Goal: Task Accomplishment & Management: Use online tool/utility

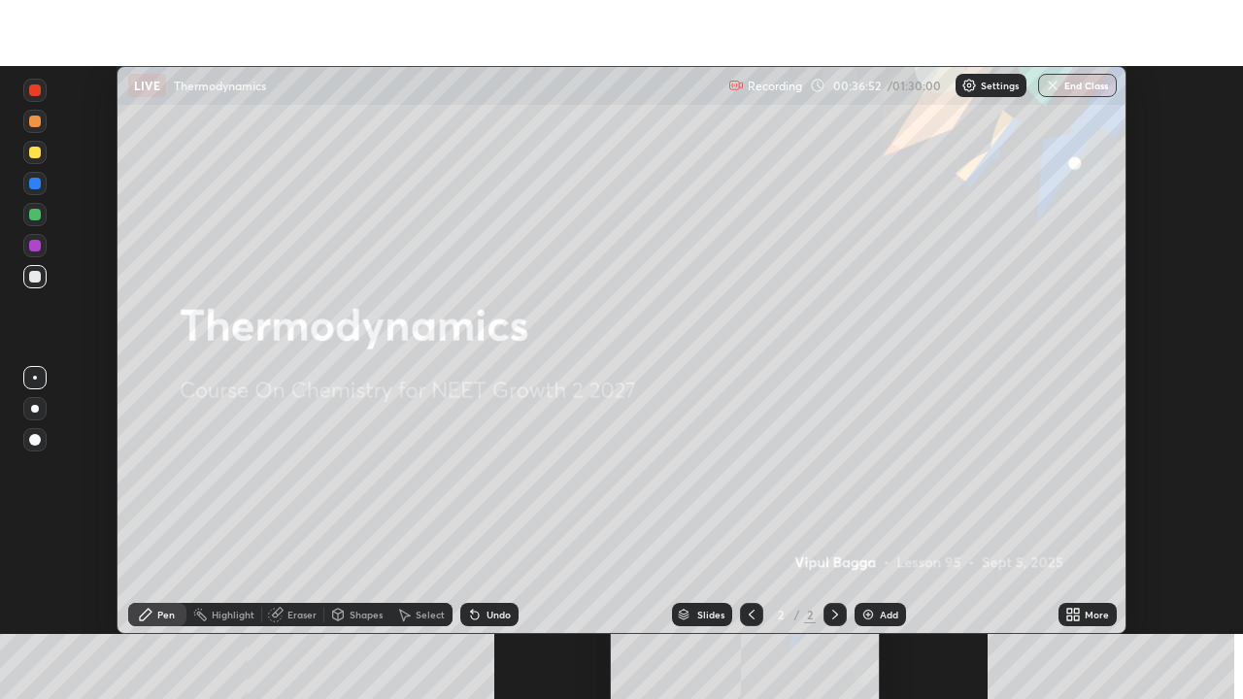
scroll to position [568, 1243]
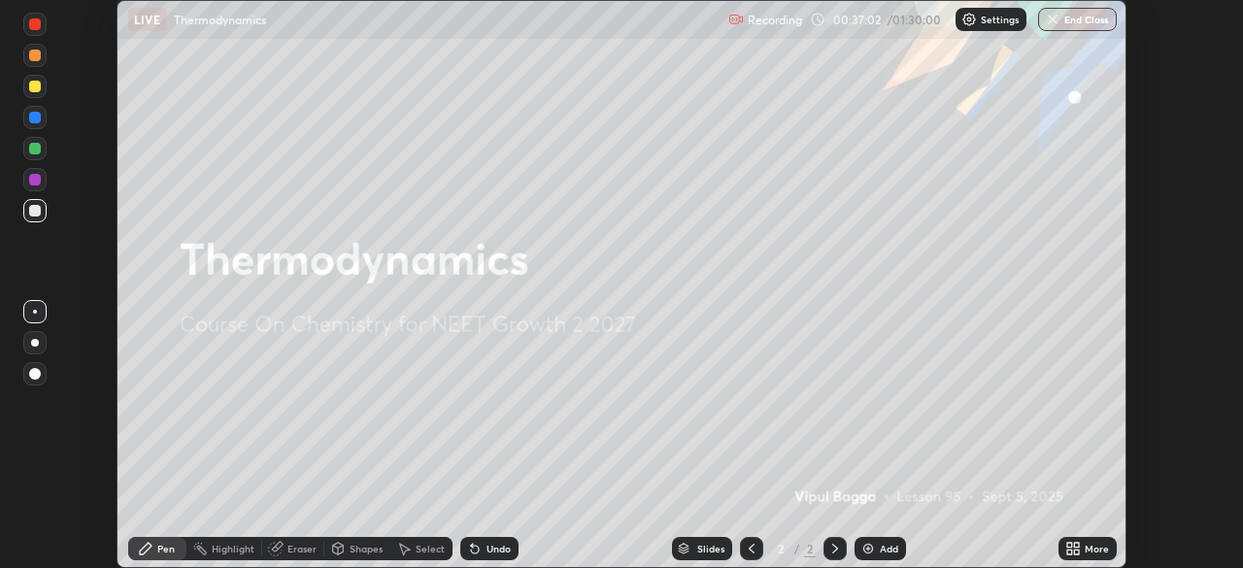
click at [1092, 546] on div "More" at bounding box center [1097, 549] width 24 height 10
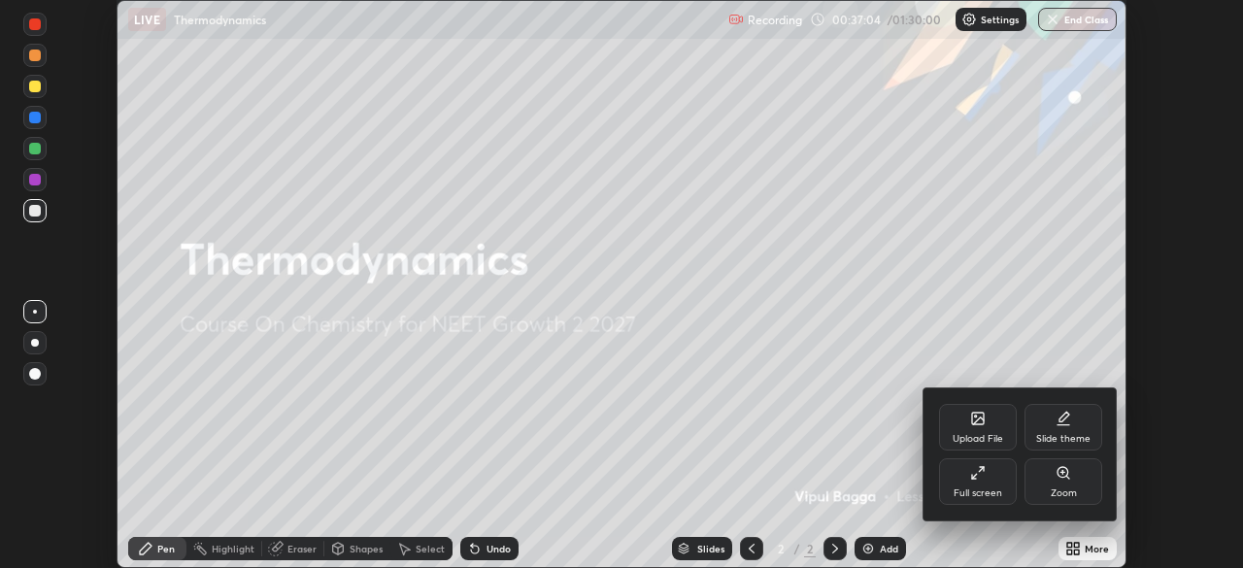
click at [997, 478] on div "Full screen" at bounding box center [978, 481] width 78 height 47
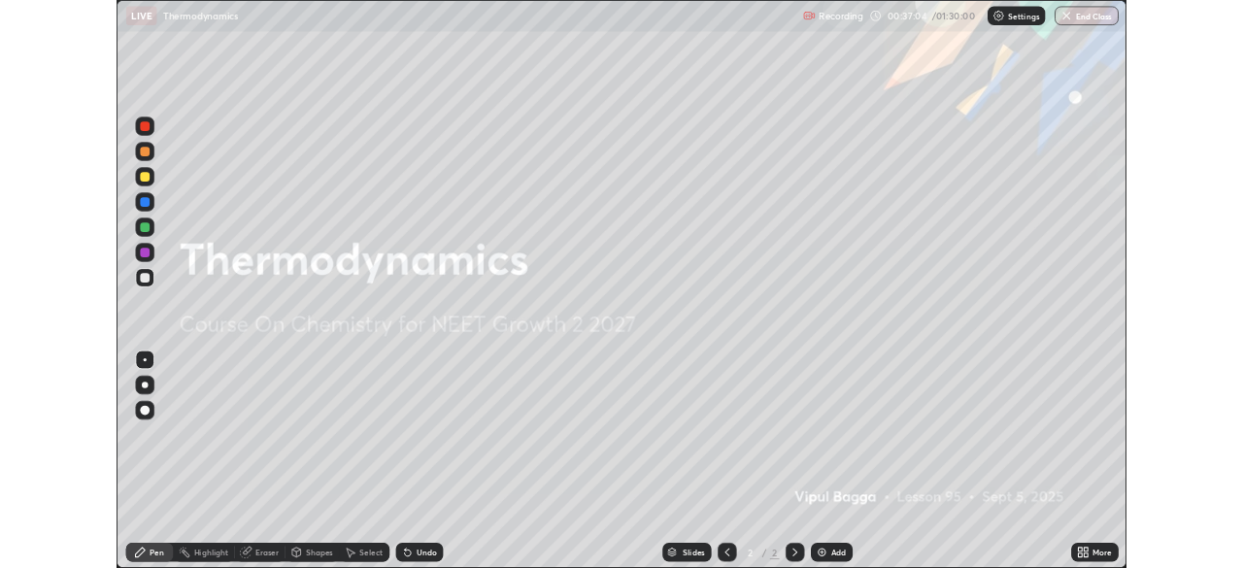
scroll to position [699, 1243]
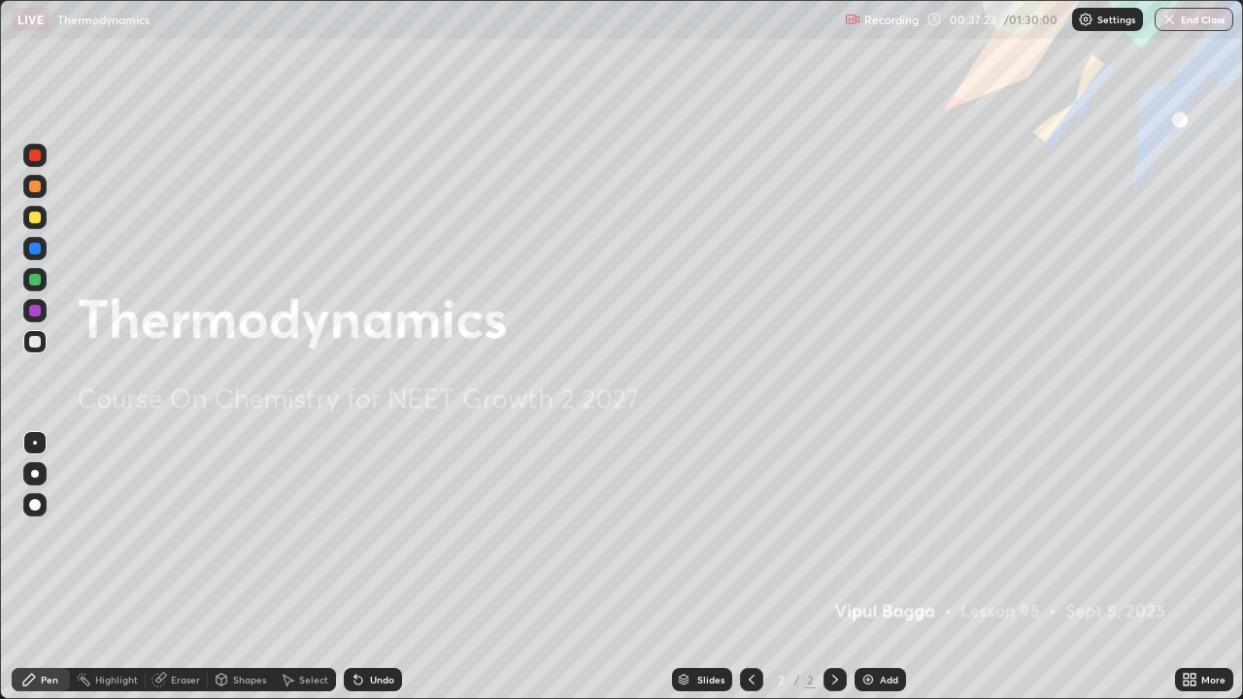
click at [0, 331] on div "Setting up your live class" at bounding box center [621, 349] width 1243 height 699
click at [1067, 567] on div "Slides 2 / 2 Add" at bounding box center [788, 679] width 773 height 39
click at [1186, 28] on button "End Class" at bounding box center [1193, 19] width 79 height 23
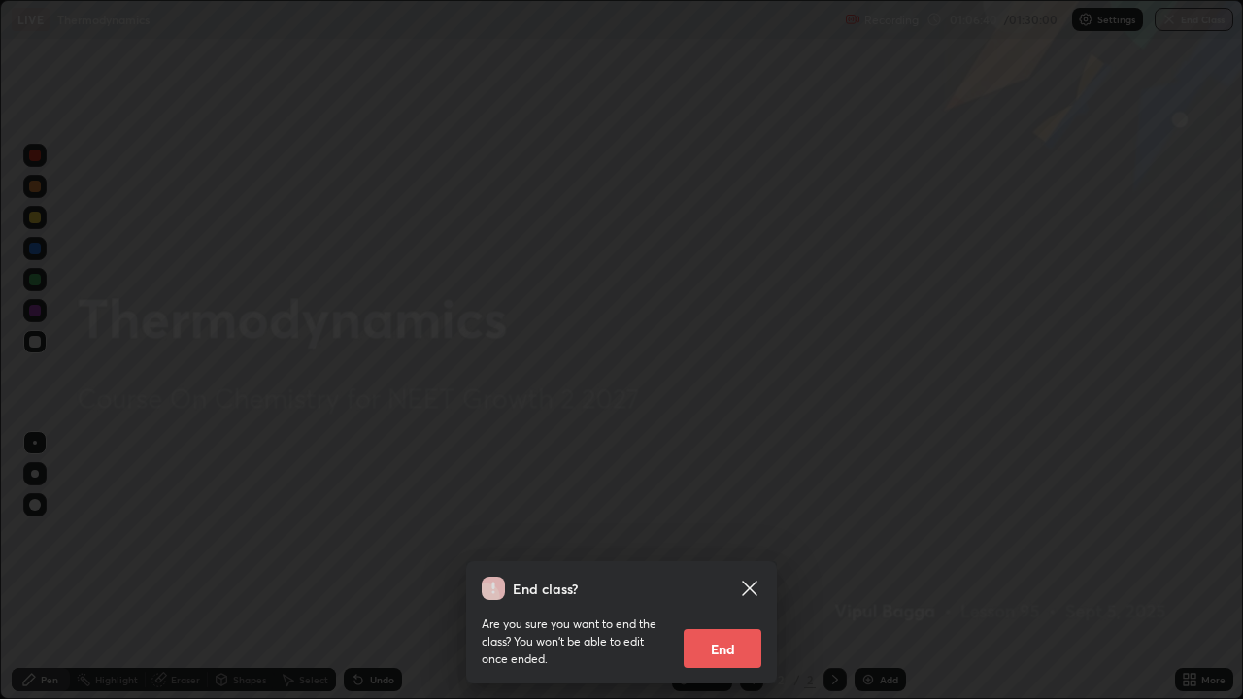
click at [735, 567] on button "End" at bounding box center [723, 648] width 78 height 39
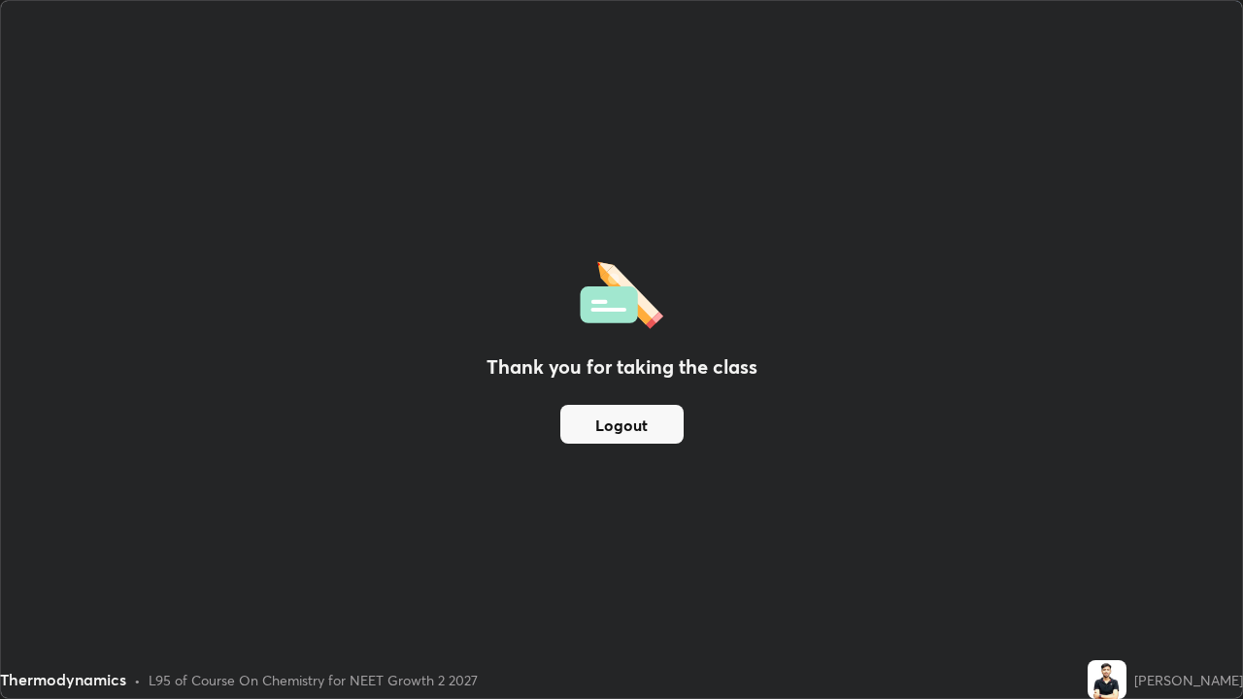
click at [641, 419] on button "Logout" at bounding box center [621, 424] width 123 height 39
click at [608, 427] on button "Logout" at bounding box center [621, 424] width 123 height 39
click at [489, 526] on div "Thank you for taking the class Logout" at bounding box center [621, 349] width 1241 height 697
click at [583, 428] on button "Logout" at bounding box center [621, 424] width 123 height 39
click at [589, 435] on button "Logout" at bounding box center [621, 424] width 123 height 39
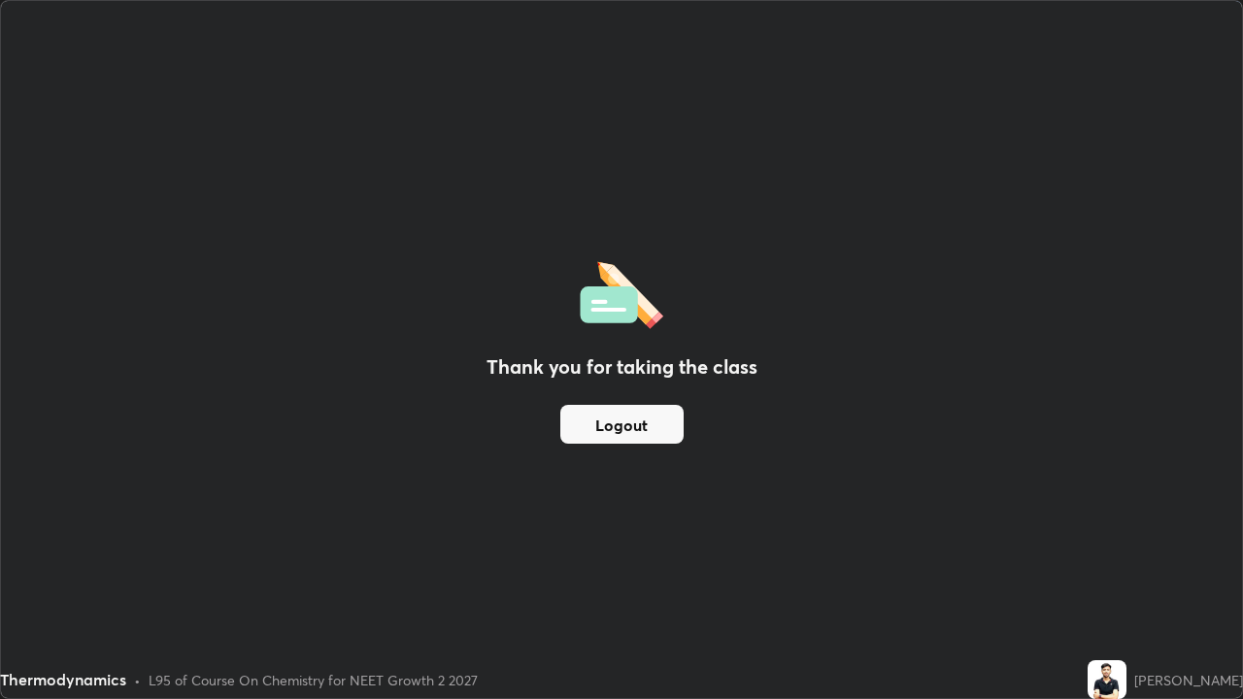
click at [585, 425] on button "Logout" at bounding box center [621, 424] width 123 height 39
click at [602, 422] on button "Logout" at bounding box center [621, 424] width 123 height 39
click at [607, 432] on button "Logout" at bounding box center [621, 424] width 123 height 39
click at [622, 429] on button "Logout" at bounding box center [621, 424] width 123 height 39
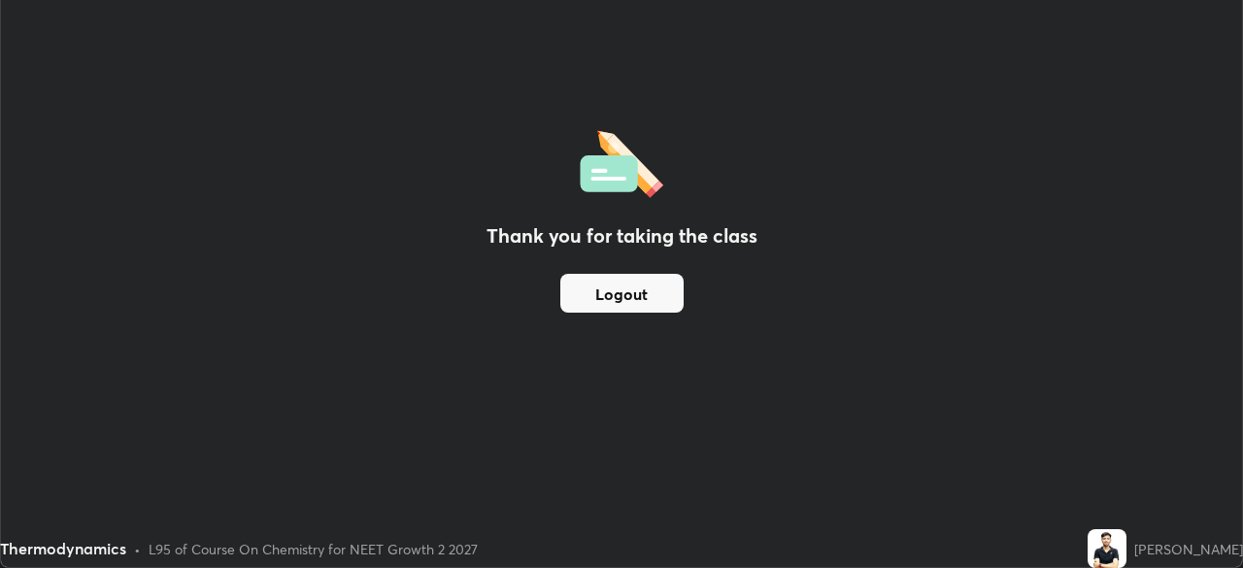
scroll to position [96526, 95851]
